Goal: Transaction & Acquisition: Purchase product/service

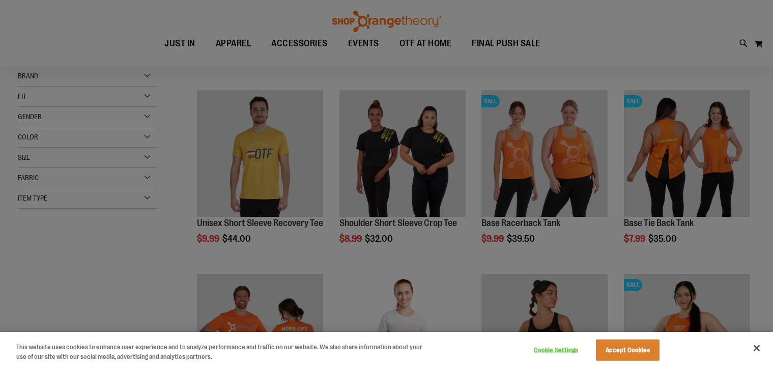
scroll to position [40, 0]
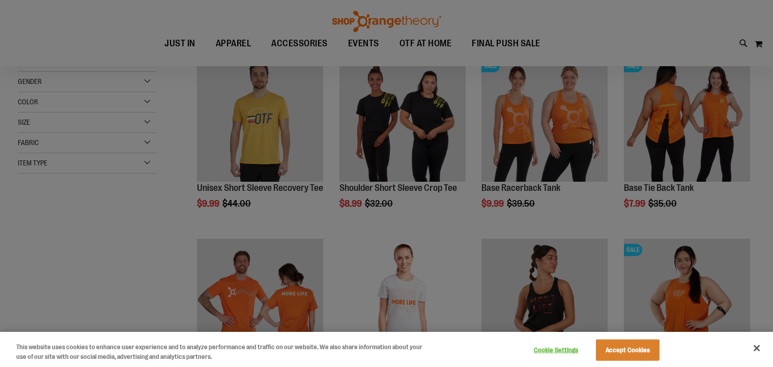
click at [754, 348] on button "Close" at bounding box center [756, 348] width 22 height 22
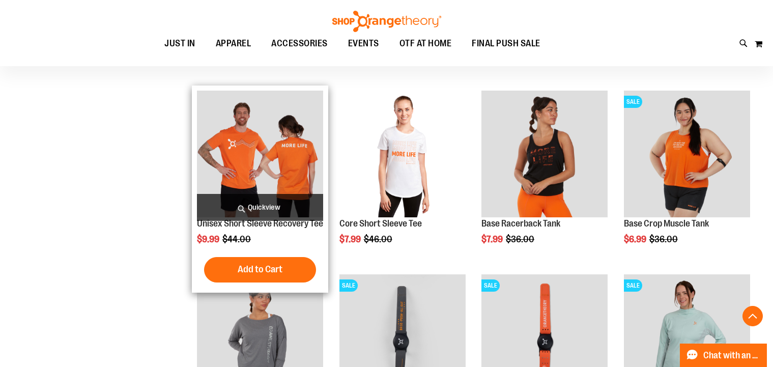
scroll to position [351, 0]
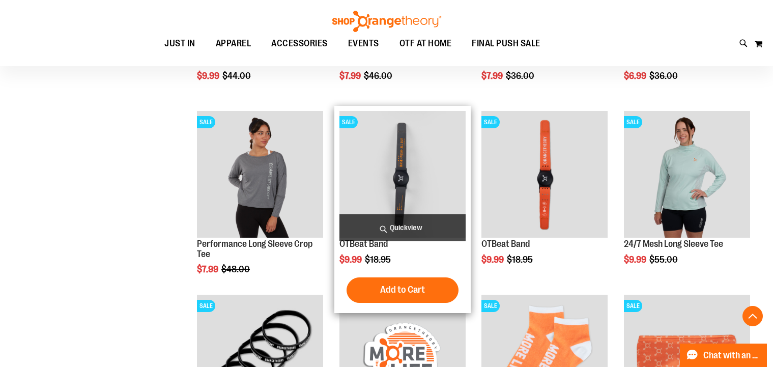
click at [445, 173] on img "product" at bounding box center [402, 174] width 126 height 126
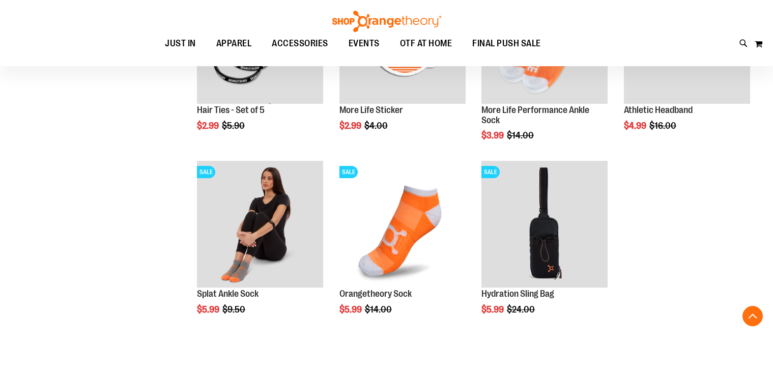
scroll to position [827, 0]
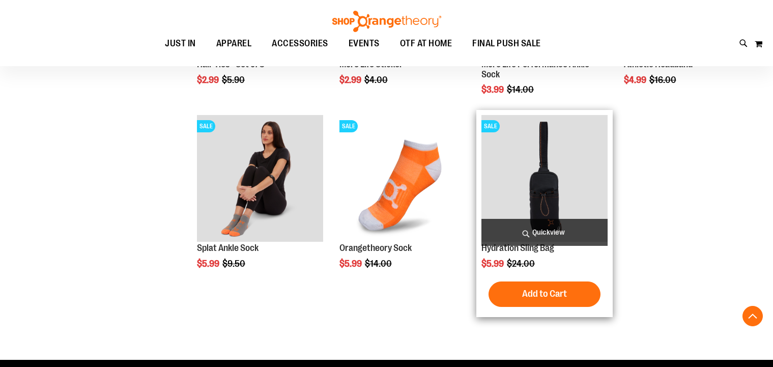
click at [551, 195] on img "product" at bounding box center [544, 178] width 126 height 126
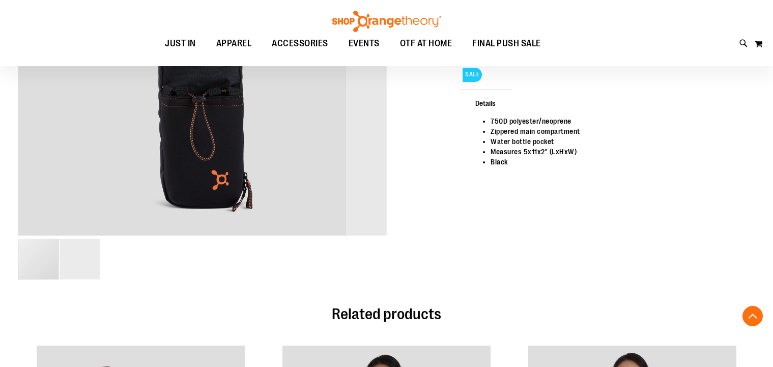
scroll to position [131, 0]
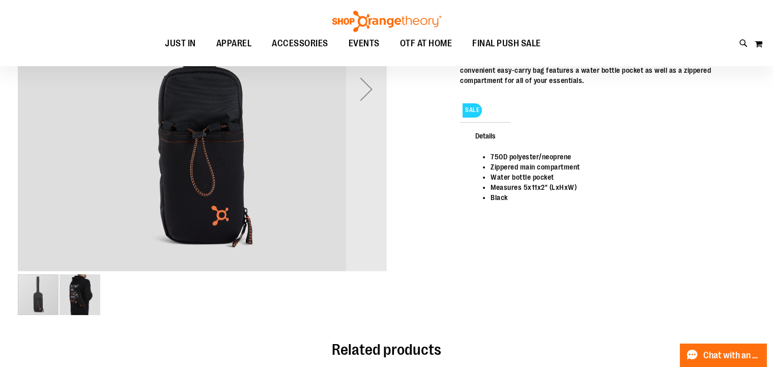
click at [81, 302] on img "image 2 of 2" at bounding box center [80, 294] width 41 height 41
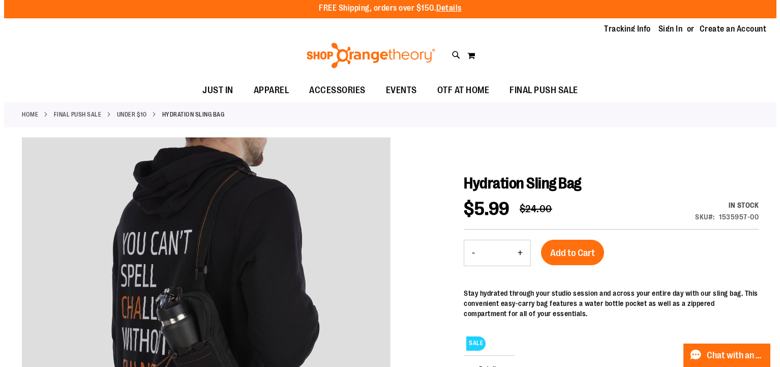
scroll to position [0, 0]
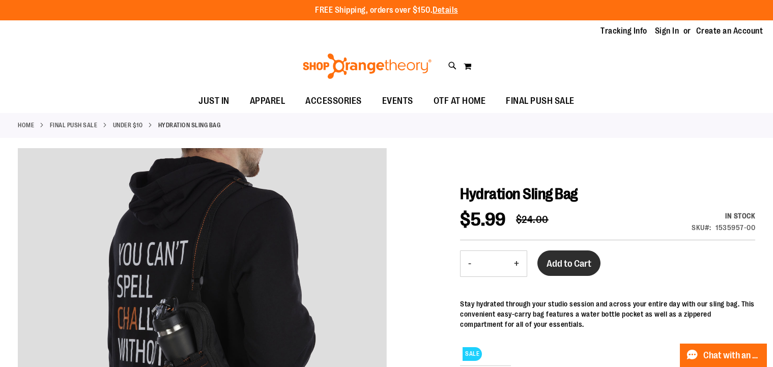
click at [565, 260] on span "Add to Cart" at bounding box center [568, 263] width 45 height 11
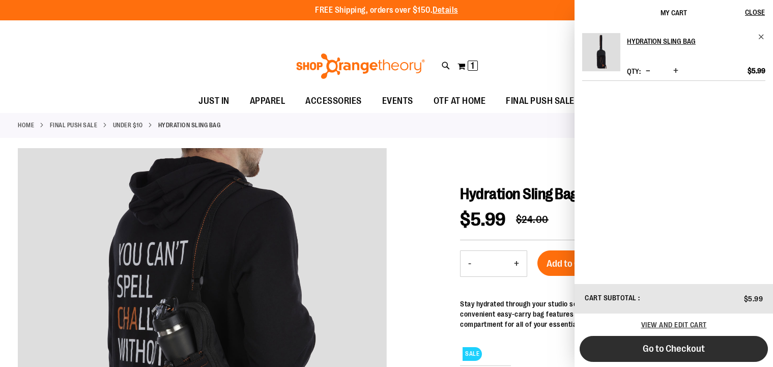
click at [668, 349] on span "Go to Checkout" at bounding box center [674, 348] width 62 height 11
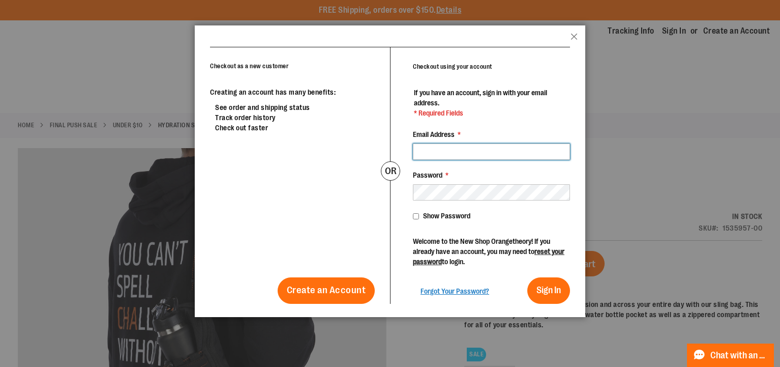
type input "**********"
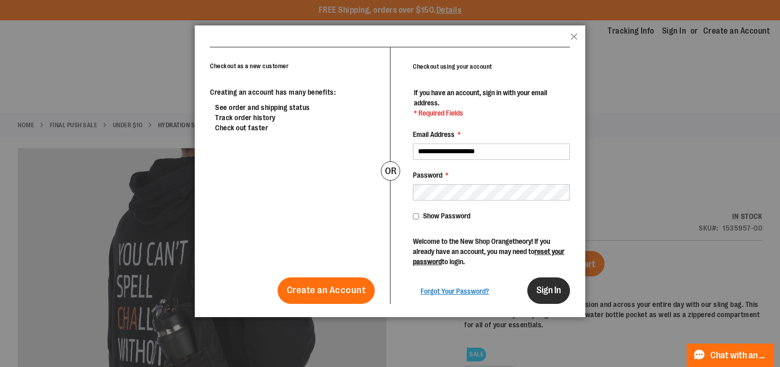
click at [558, 289] on span "Sign In" at bounding box center [549, 290] width 24 height 10
click at [452, 292] on span "Forgot Your Password?" at bounding box center [455, 291] width 69 height 8
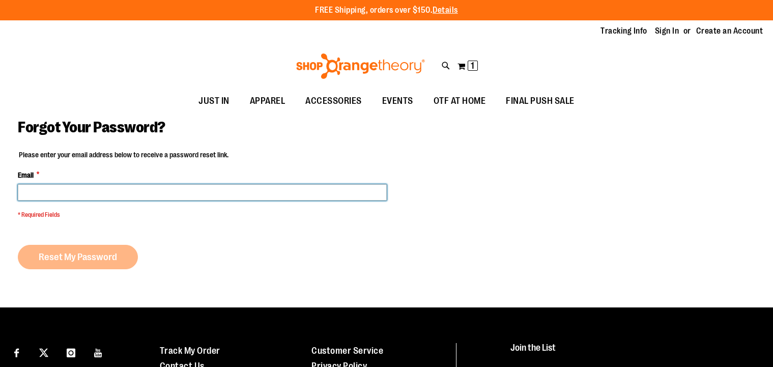
click at [56, 196] on input "Email *" at bounding box center [202, 192] width 369 height 16
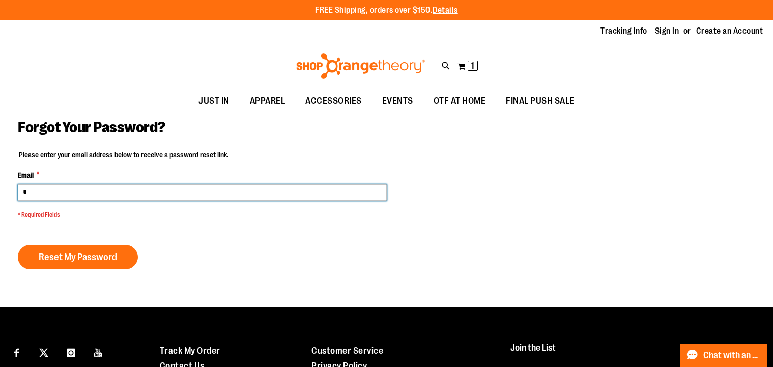
type input "**********"
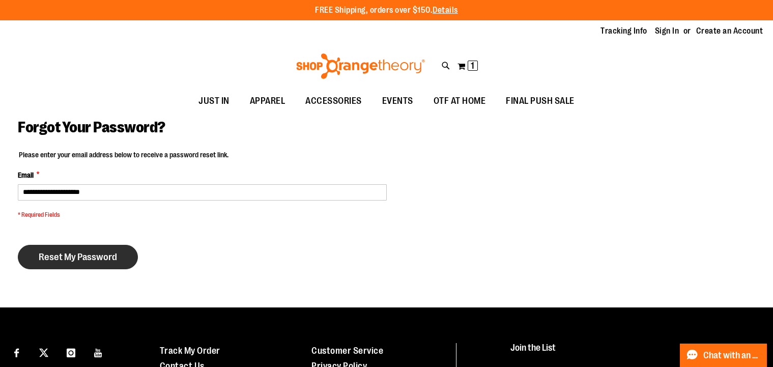
click at [77, 256] on span "Reset My Password" at bounding box center [78, 256] width 78 height 11
